Goal: Check status: Check status

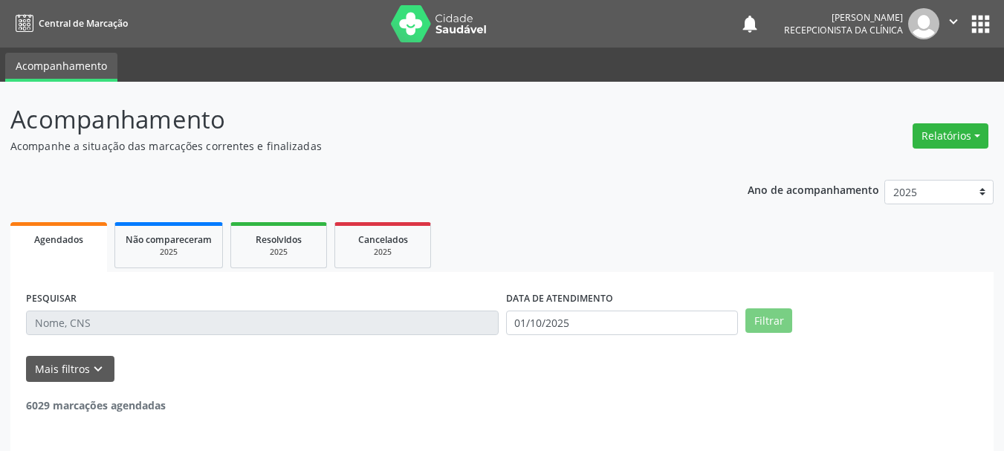
click at [193, 328] on input "text" at bounding box center [262, 323] width 473 height 25
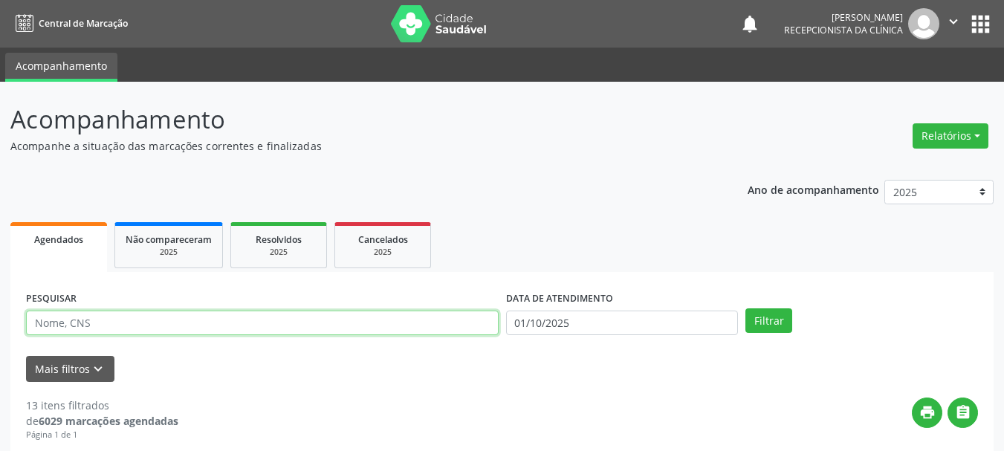
click at [195, 329] on input "text" at bounding box center [262, 323] width 473 height 25
type input "eliana"
click at [745, 308] on button "Filtrar" at bounding box center [768, 320] width 47 height 25
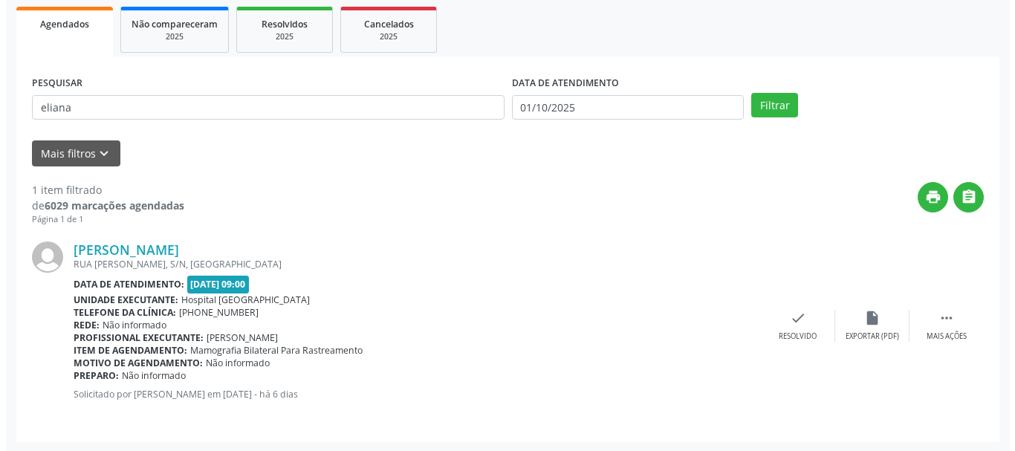
scroll to position [217, 0]
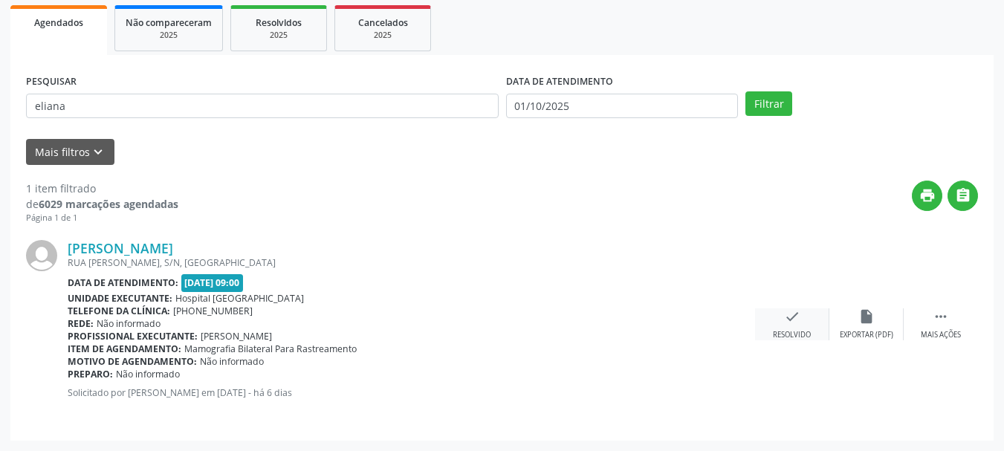
click at [791, 330] on div "Resolvido" at bounding box center [792, 335] width 38 height 10
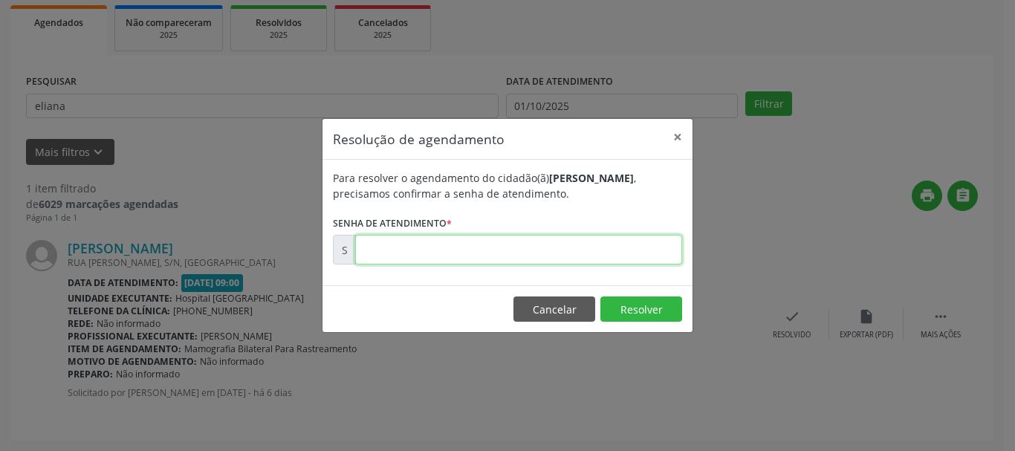
click at [585, 243] on input "text" at bounding box center [518, 250] width 327 height 30
type input "00179028"
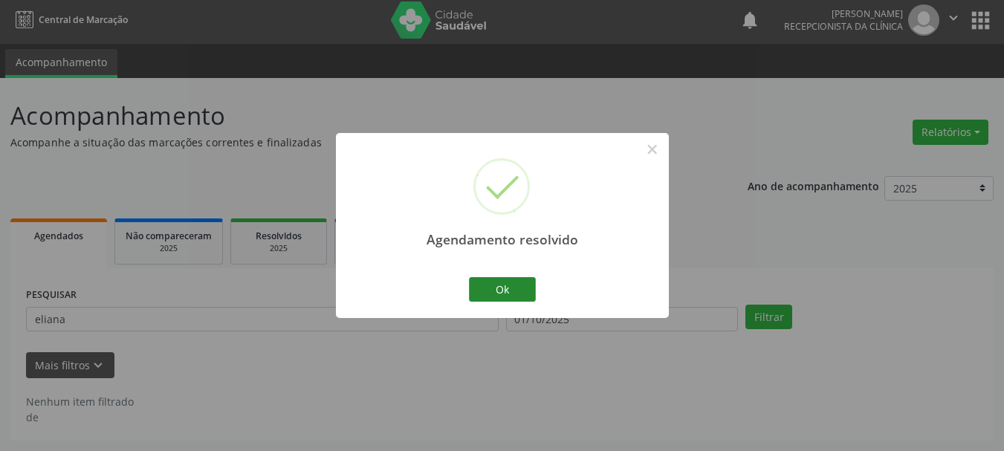
scroll to position [4, 0]
click at [513, 281] on button "Ok" at bounding box center [502, 289] width 67 height 25
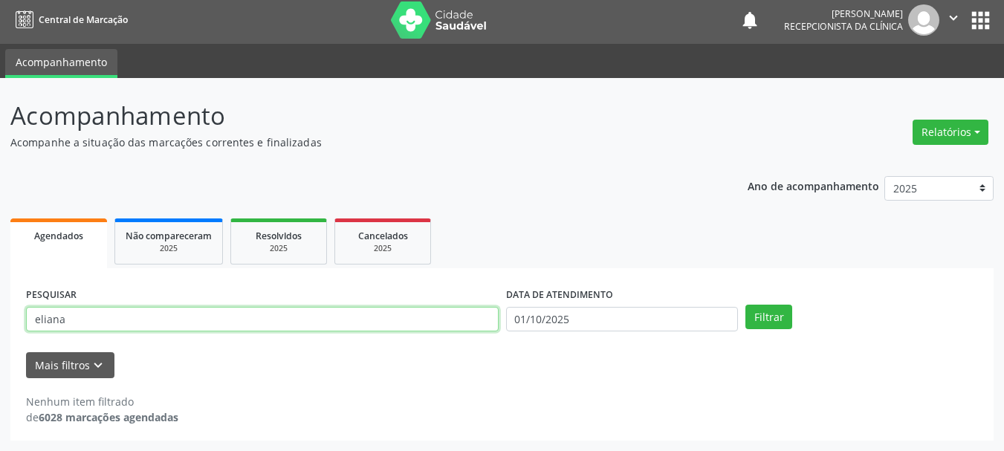
drag, startPoint x: 126, startPoint y: 320, endPoint x: 0, endPoint y: 320, distance: 125.6
click at [0, 320] on div "Acompanhamento Acompanhe a situação das marcações correntes e finalizadas Relat…" at bounding box center [502, 264] width 1004 height 373
type input "[PERSON_NAME]"
click at [745, 305] on button "Filtrar" at bounding box center [768, 317] width 47 height 25
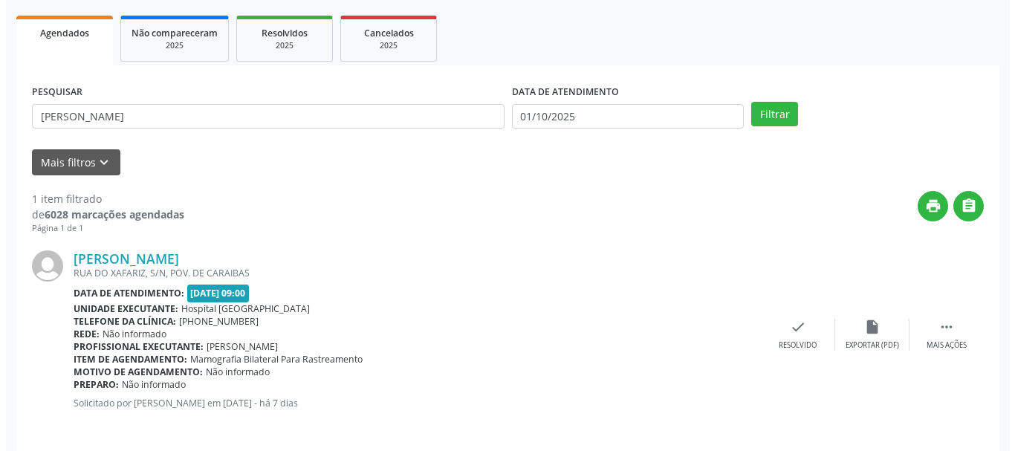
scroll to position [217, 0]
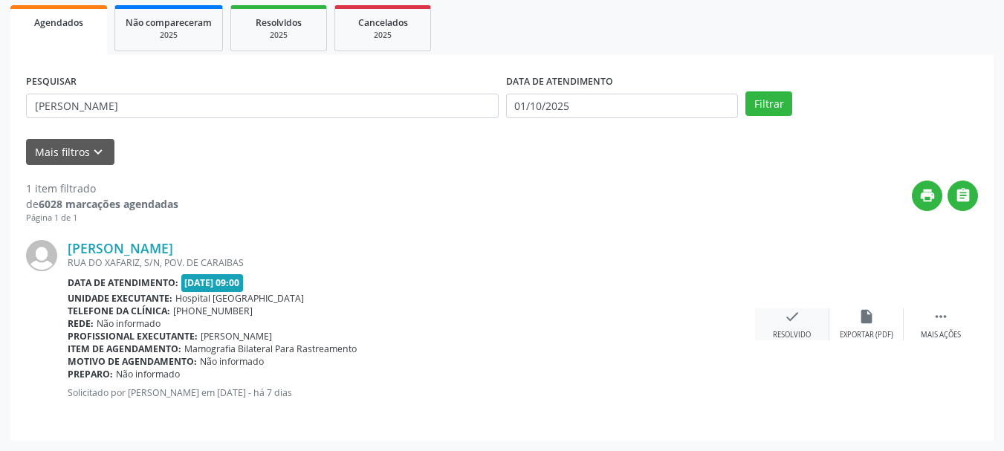
click at [794, 312] on icon "check" at bounding box center [792, 316] width 16 height 16
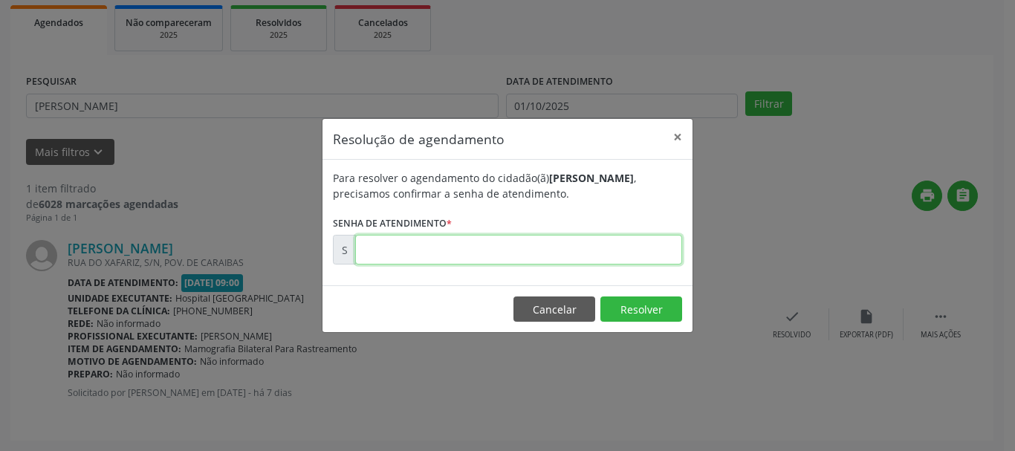
click at [618, 240] on input "text" at bounding box center [518, 250] width 327 height 30
type input "00178789"
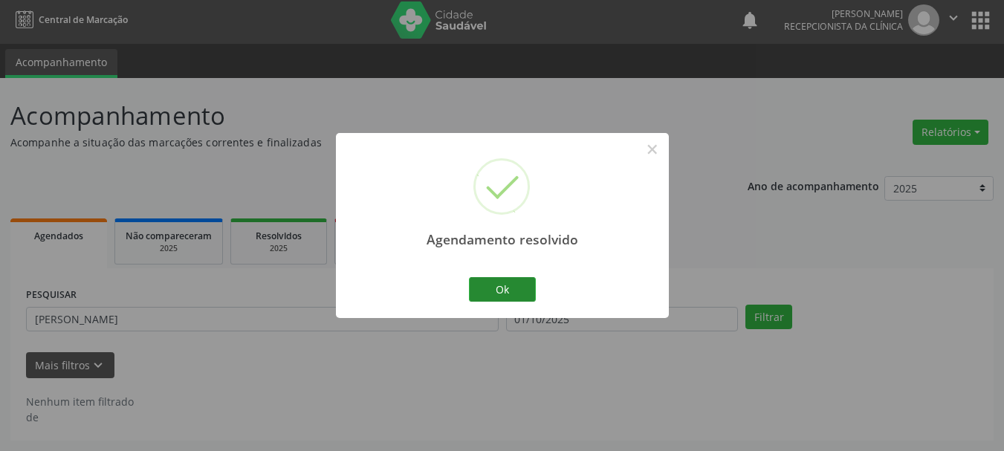
scroll to position [4, 0]
click at [482, 286] on button "Ok" at bounding box center [502, 289] width 67 height 25
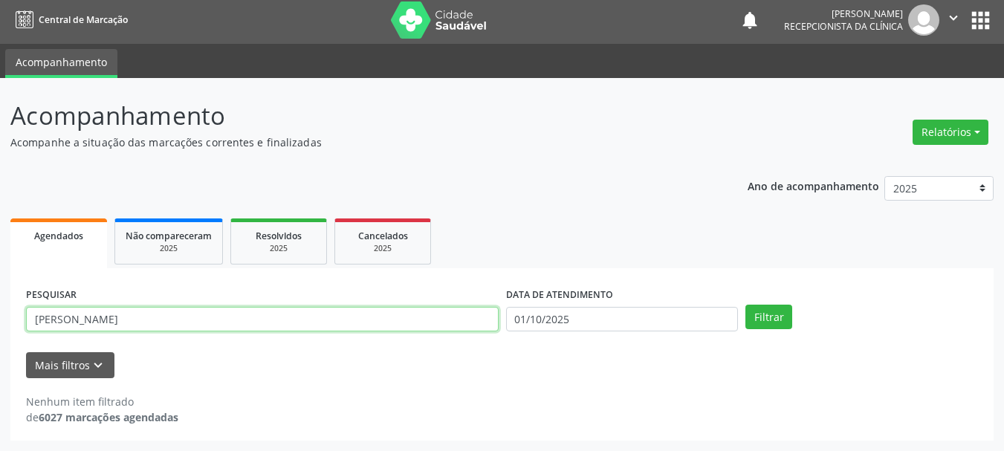
drag, startPoint x: 130, startPoint y: 312, endPoint x: 0, endPoint y: 305, distance: 130.2
click at [0, 314] on div "Acompanhamento Acompanhe a situação das marcações correntes e finalizadas Relat…" at bounding box center [502, 264] width 1004 height 373
